Goal: Communication & Community: Participate in discussion

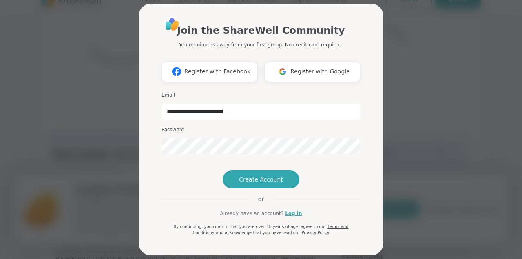
type input "**********"
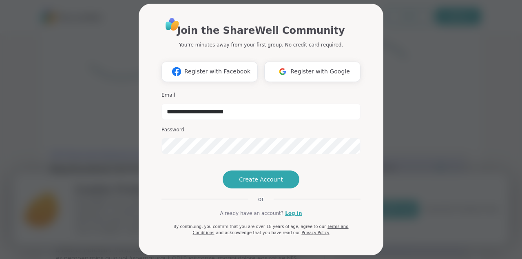
scroll to position [28, 0]
click at [293, 214] on link "Log in" at bounding box center [293, 213] width 17 height 7
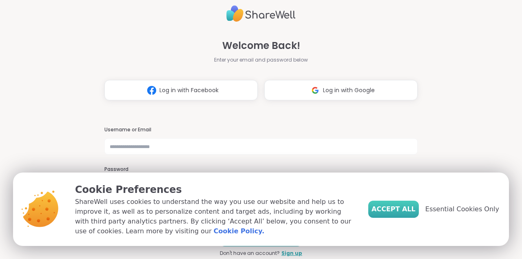
click at [412, 211] on span "Accept All" at bounding box center [394, 209] width 44 height 10
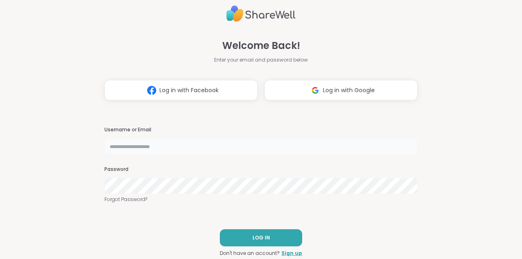
type input "**********"
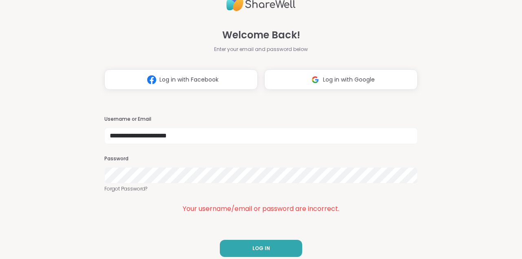
click at [85, 173] on div "**********" at bounding box center [261, 129] width 522 height 259
click at [246, 250] on button "LOG IN" at bounding box center [261, 248] width 82 height 17
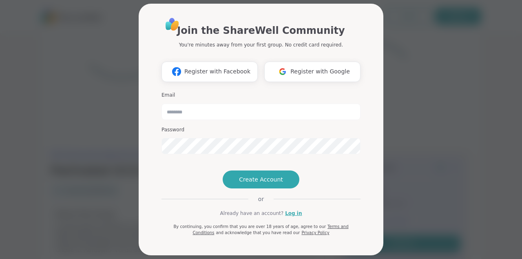
scroll to position [19, 0]
click at [209, 104] on input "email" at bounding box center [261, 112] width 199 height 16
click at [208, 104] on input "email" at bounding box center [261, 112] width 199 height 16
type input "**********"
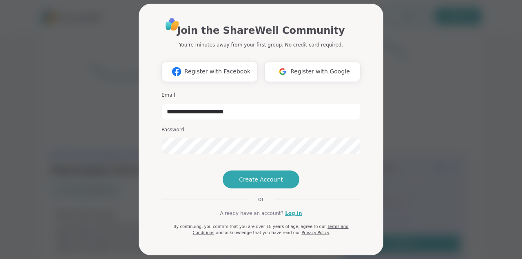
click at [425, 200] on div "**********" at bounding box center [261, 129] width 512 height 259
click at [295, 217] on link "Log in" at bounding box center [293, 213] width 17 height 7
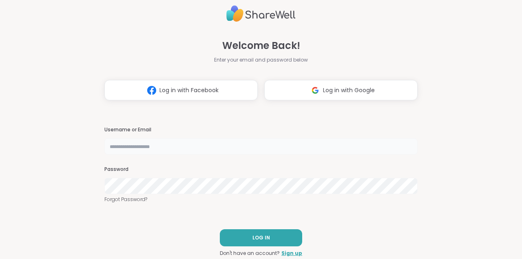
type input "**********"
click at [259, 235] on span "LOG IN" at bounding box center [261, 237] width 18 height 7
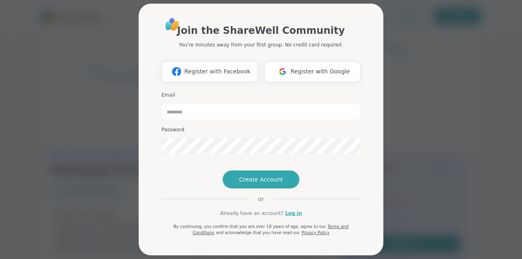
scroll to position [28, 0]
click at [440, 177] on div "Join the ShareWell Community You're minutes away from your first group. No cred…" at bounding box center [261, 129] width 512 height 259
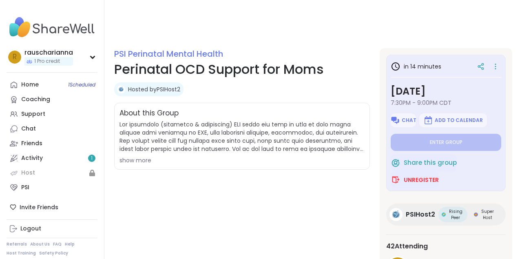
scroll to position [57, 0]
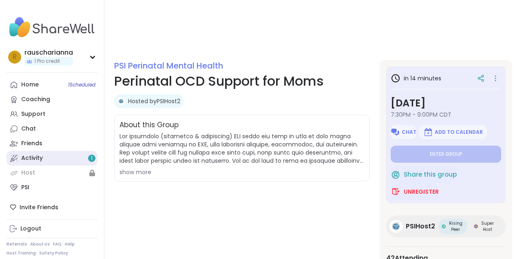
click at [78, 160] on link "Activity 1" at bounding box center [52, 158] width 91 height 15
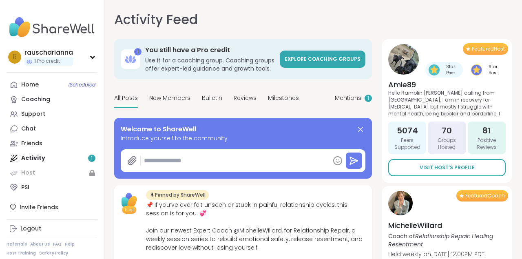
type textarea "*"
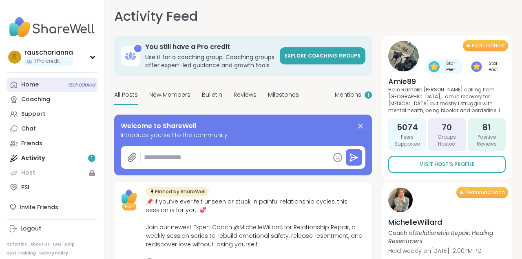
click at [64, 85] on link "Home 1 Scheduled" at bounding box center [52, 85] width 91 height 15
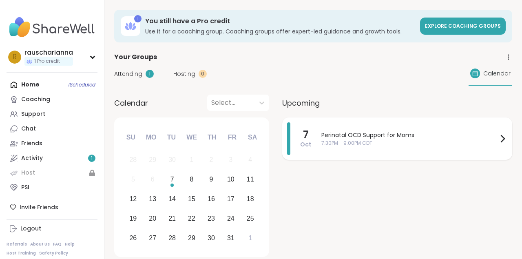
click at [384, 131] on span "Perinatal OCD Support for Moms" at bounding box center [409, 135] width 176 height 9
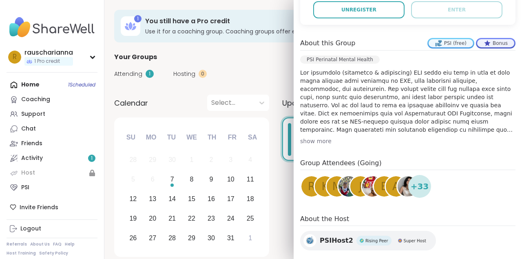
scroll to position [212, 0]
click at [259, 65] on div "Attending 1 Hosting 0 Calendar" at bounding box center [313, 74] width 398 height 24
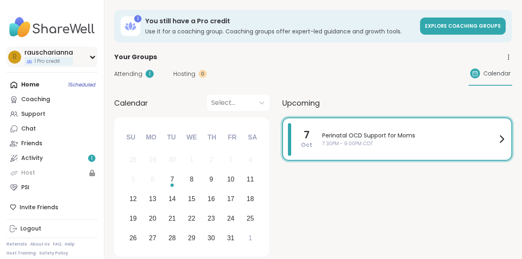
click at [41, 51] on div "rauscharianna" at bounding box center [48, 52] width 49 height 9
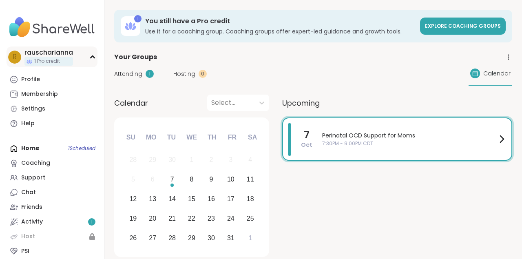
click at [38, 52] on div "rauscharianna" at bounding box center [48, 52] width 49 height 9
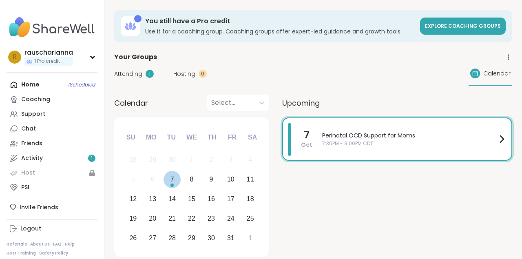
click at [172, 185] on div "Choose Tuesday, October 7th, 2025" at bounding box center [172, 185] width 3 height 3
click at [396, 140] on span "7:30PM - 9:00PM CDT" at bounding box center [409, 143] width 175 height 7
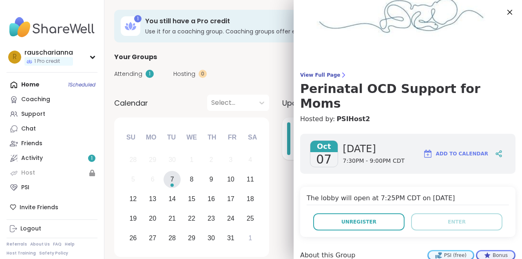
scroll to position [2, 0]
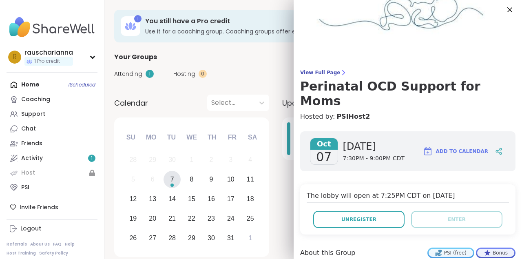
click at [338, 138] on div "Oct 07 Tuesday 7:30PM - 9:00PM CDT" at bounding box center [357, 151] width 95 height 27
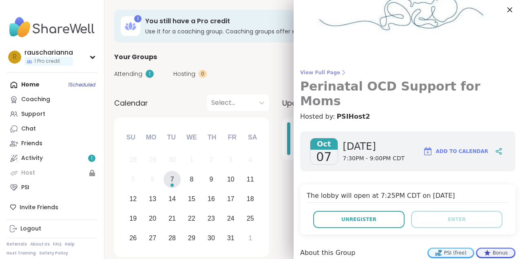
click at [334, 71] on span "View Full Page" at bounding box center [407, 72] width 215 height 7
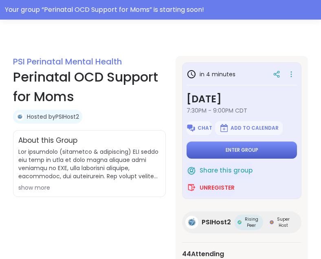
click at [241, 149] on span "Enter group" at bounding box center [242, 150] width 33 height 7
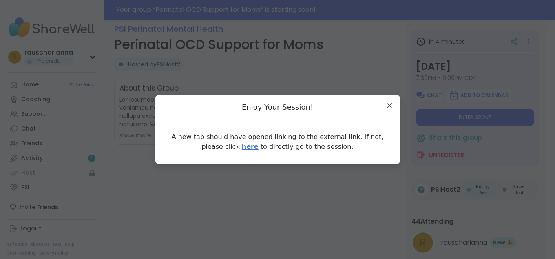
click at [242, 148] on link "here" at bounding box center [250, 147] width 17 height 8
